Goal: Use online tool/utility

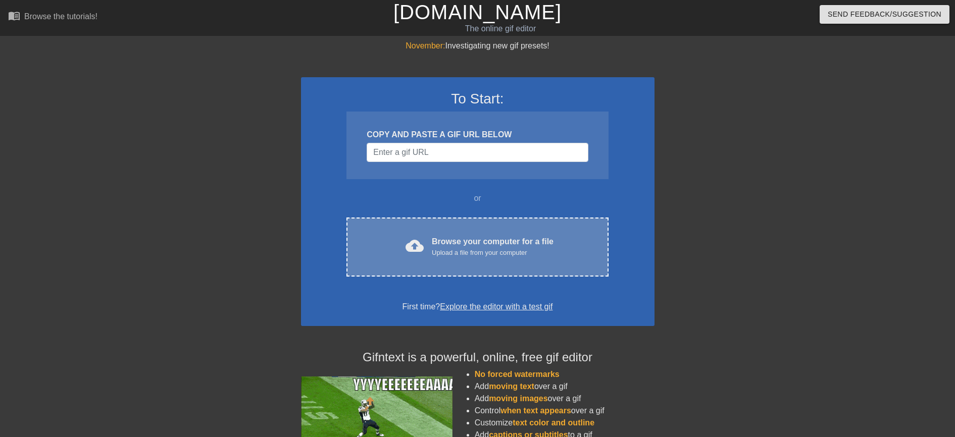
click at [429, 245] on div "cloud_upload Browse your computer for a file Upload a file from your computer" at bounding box center [477, 247] width 219 height 23
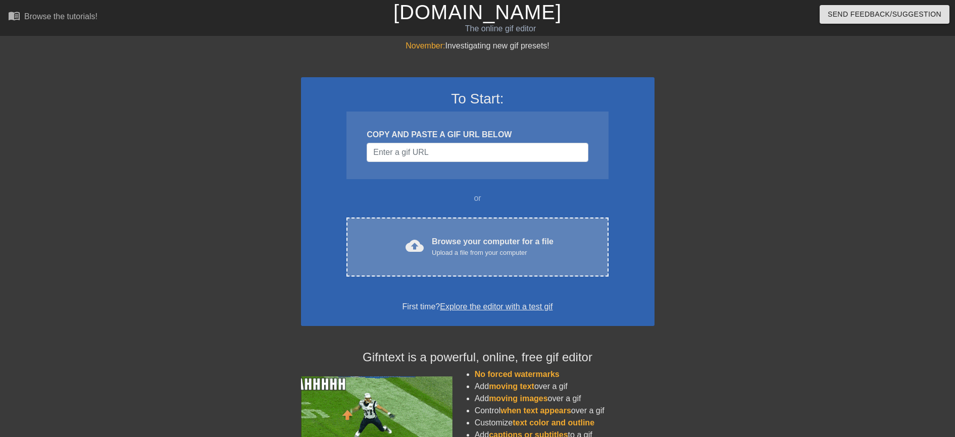
click at [418, 249] on span "cloud_upload" at bounding box center [414, 246] width 18 height 18
